Goal: Transaction & Acquisition: Purchase product/service

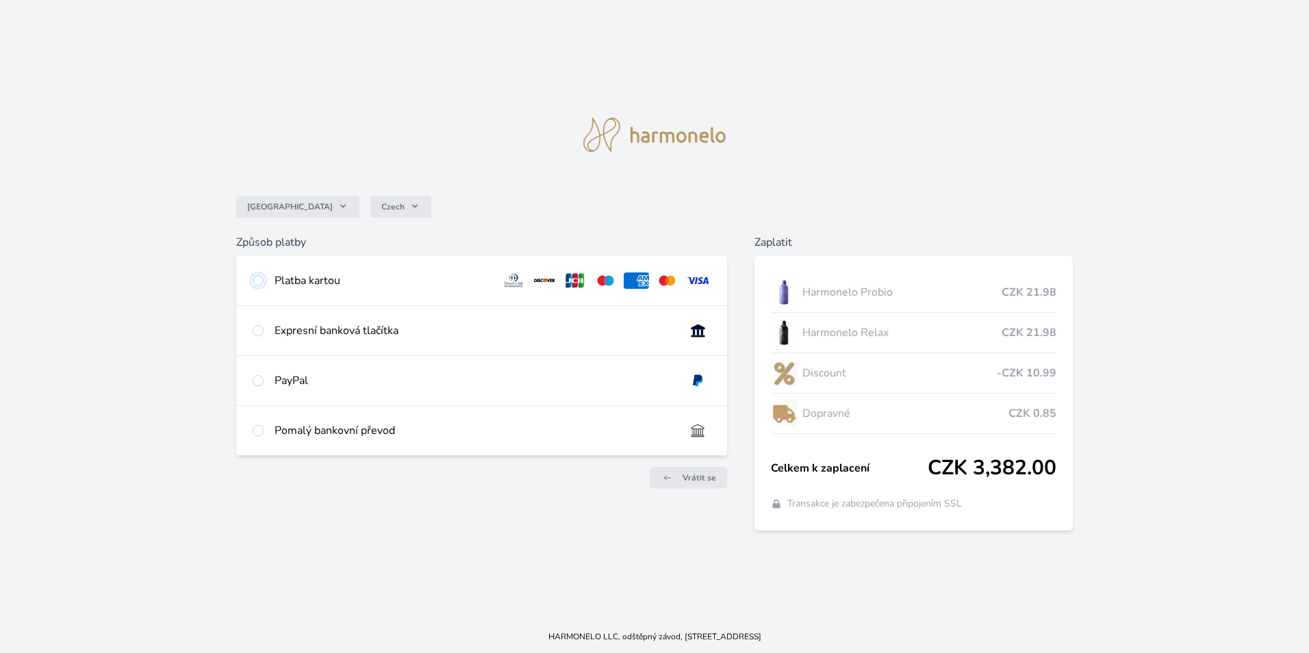
click at [263, 282] on input "radio" at bounding box center [258, 280] width 11 height 11
radio input "true"
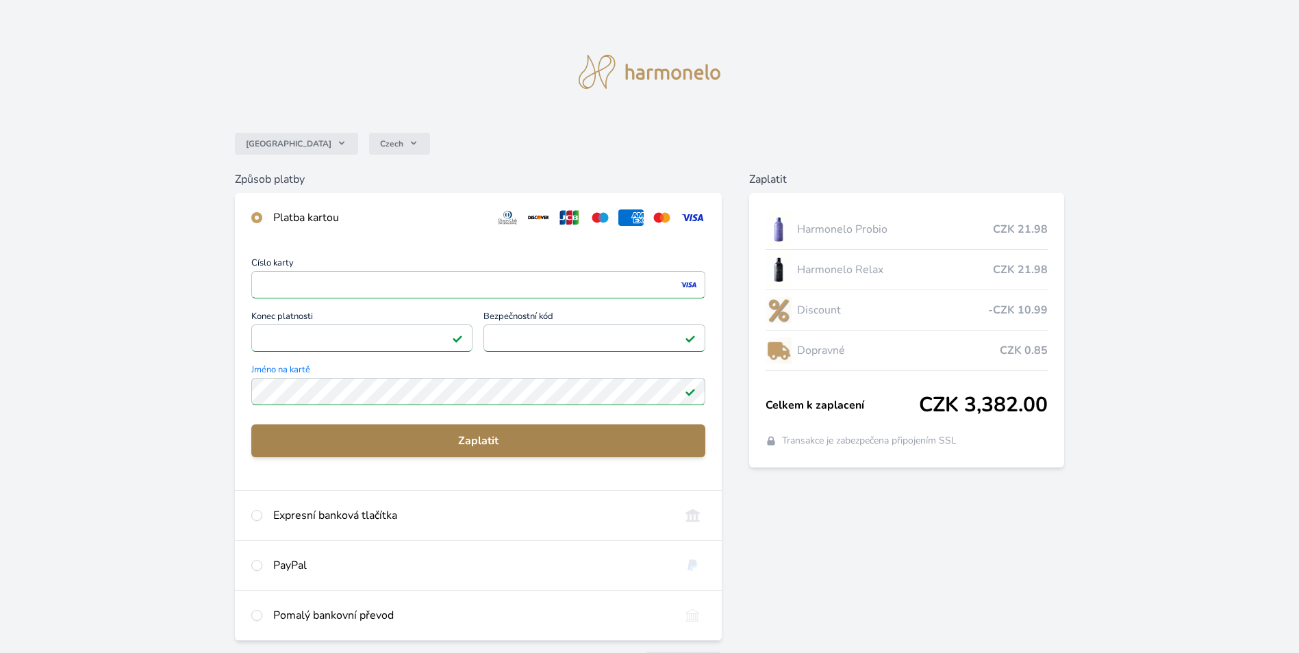
click at [506, 444] on span "Zaplatit" at bounding box center [478, 441] width 432 height 16
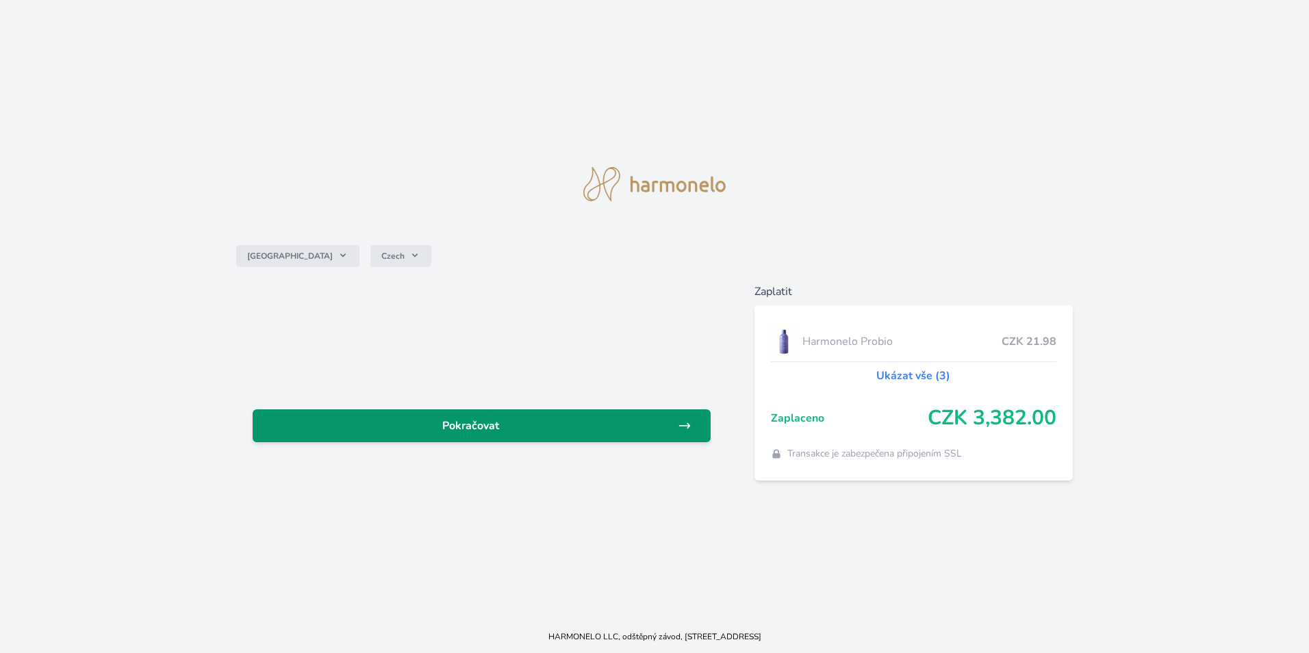
click at [468, 426] on span "Pokračovat" at bounding box center [471, 426] width 414 height 16
